Goal: Check status

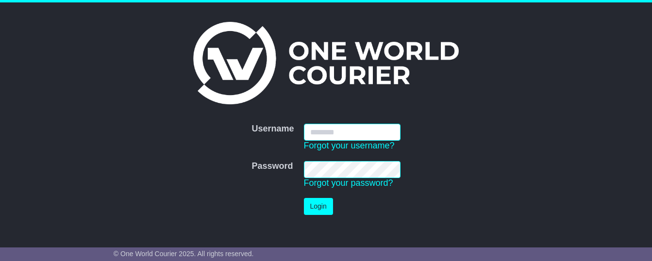
type input "**********"
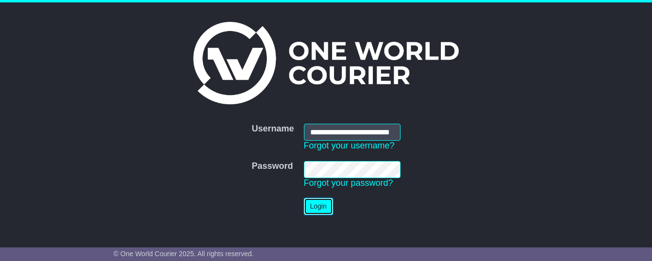
click at [325, 206] on button "Login" at bounding box center [318, 206] width 29 height 17
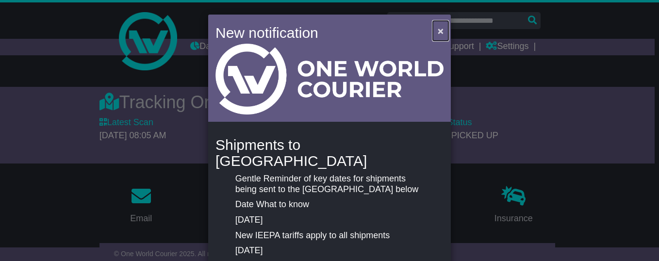
click at [440, 32] on span "×" at bounding box center [441, 30] width 6 height 11
drag, startPoint x: 439, startPoint y: 33, endPoint x: 429, endPoint y: 71, distance: 39.7
click at [439, 33] on span "×" at bounding box center [441, 30] width 6 height 11
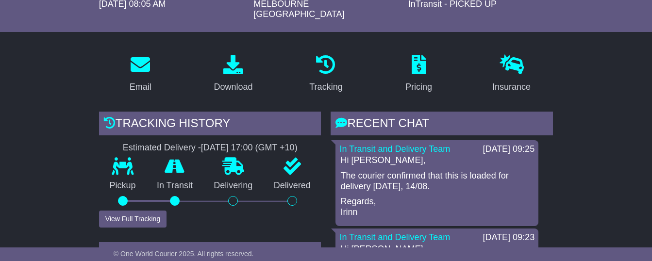
scroll to position [143, 0]
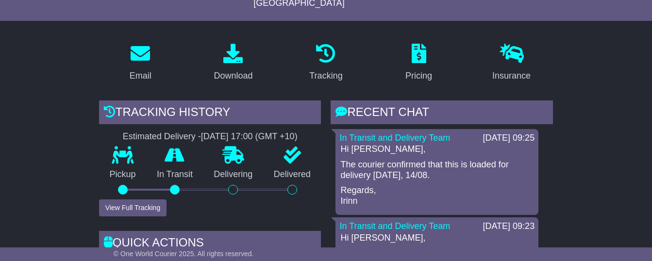
click at [397, 175] on p "The courier confirmed that this is loaded for delivery today, 14/08." at bounding box center [436, 170] width 193 height 21
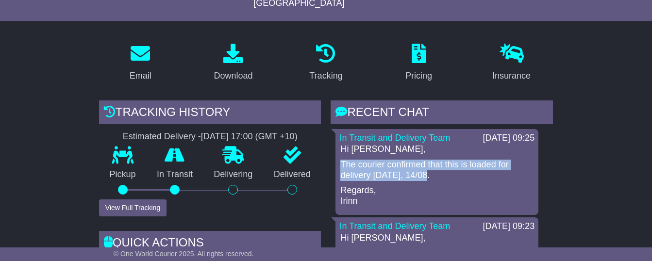
drag, startPoint x: 341, startPoint y: 170, endPoint x: 403, endPoint y: 179, distance: 63.3
click at [403, 179] on p "The courier confirmed that this is loaded for delivery today, 14/08." at bounding box center [436, 170] width 193 height 21
copy p "The courier confirmed that this is loaded for delivery today, 14/08."
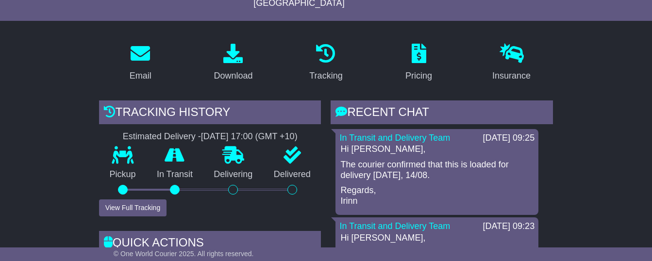
click at [415, 187] on div "Hi Christian, The courier confirmed that this is loaded for delivery today, 14/…" at bounding box center [436, 175] width 195 height 62
drag, startPoint x: 460, startPoint y: 170, endPoint x: 466, endPoint y: 178, distance: 9.7
click at [466, 178] on p "The courier confirmed that this is loaded for delivery today, 14/08." at bounding box center [436, 170] width 193 height 21
copy p "loaded for delivery today, 14/08."
